Goal: Information Seeking & Learning: Compare options

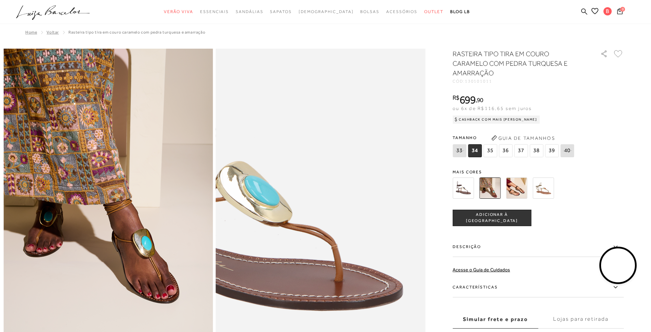
scroll to position [68, 0]
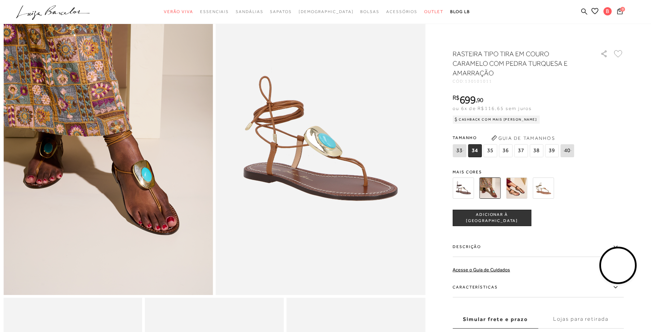
click at [512, 189] on img at bounding box center [516, 187] width 21 height 21
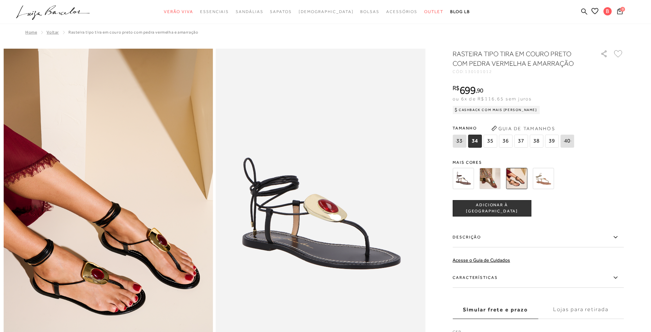
click at [546, 180] on img at bounding box center [543, 178] width 21 height 21
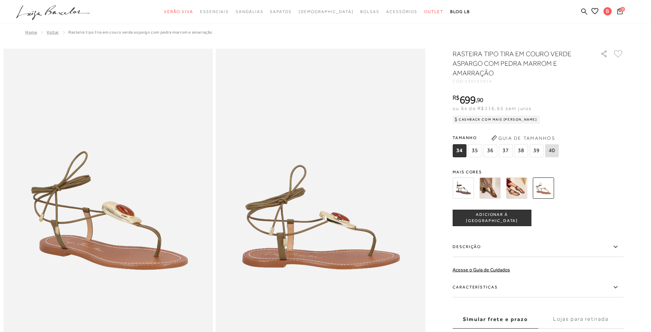
click at [520, 188] on img at bounding box center [516, 187] width 21 height 21
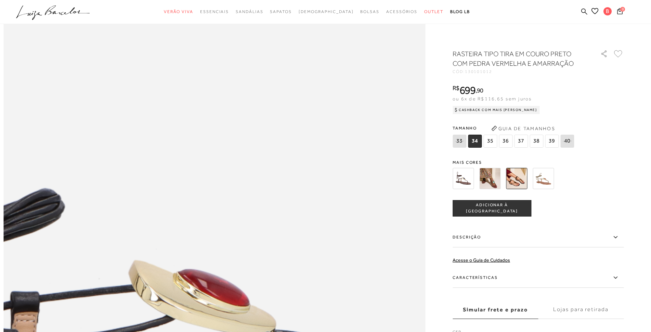
scroll to position [856, 0]
